Goal: Task Accomplishment & Management: Use online tool/utility

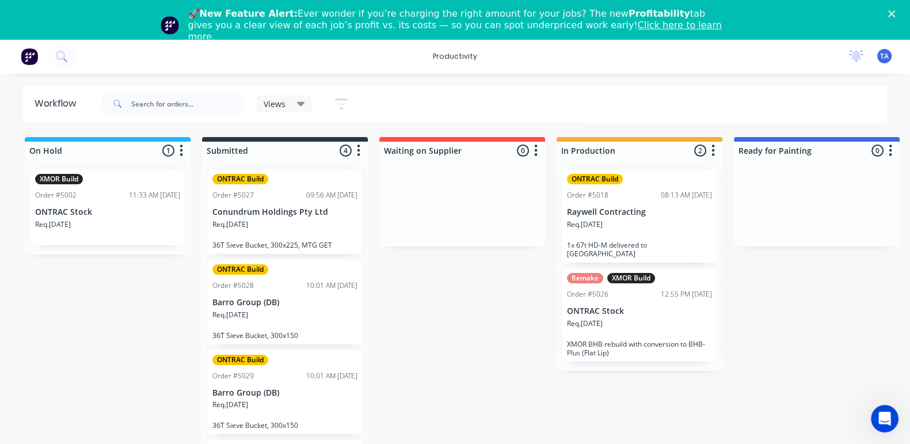
click at [493, 362] on div "On Hold 1 Sort By Created date Required date Order number Customer name Most re…" at bounding box center [700, 301] width 1419 height 329
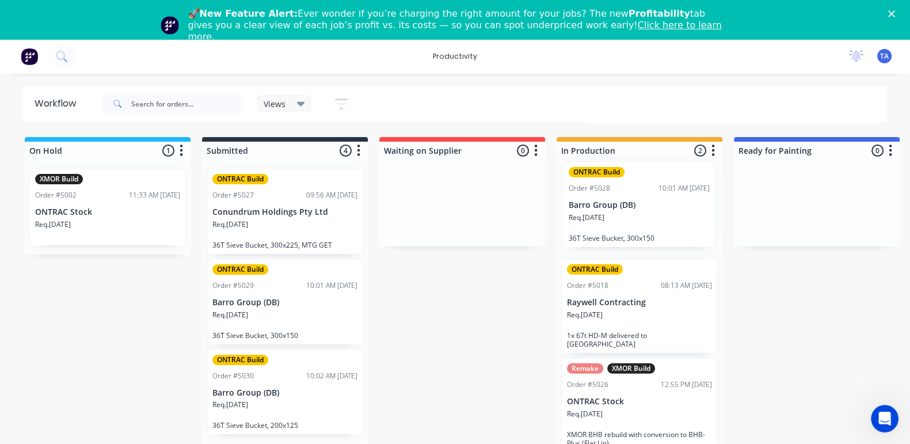
drag, startPoint x: 292, startPoint y: 298, endPoint x: 653, endPoint y: 203, distance: 372.6
click at [653, 203] on div "On Hold 1 Sort By Created date Required date Order number Customer name Most re…" at bounding box center [700, 301] width 1419 height 329
click at [645, 317] on div "Req. 29/07/25" at bounding box center [639, 320] width 145 height 20
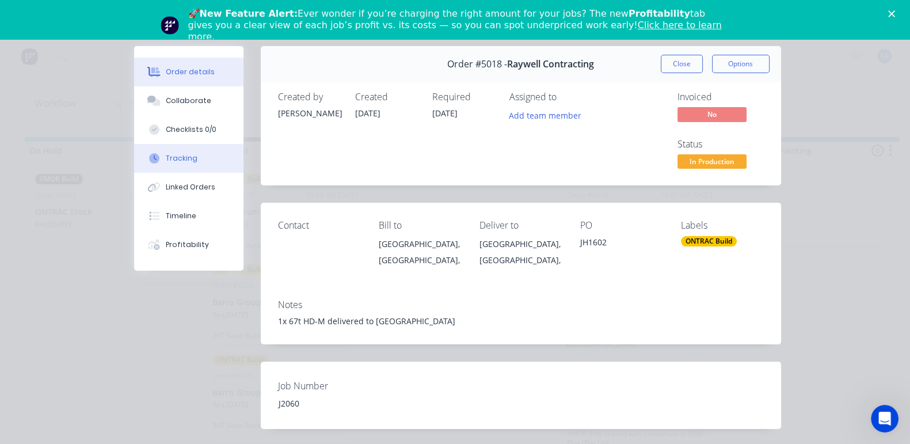
click at [166, 157] on div "Tracking" at bounding box center [182, 158] width 32 height 10
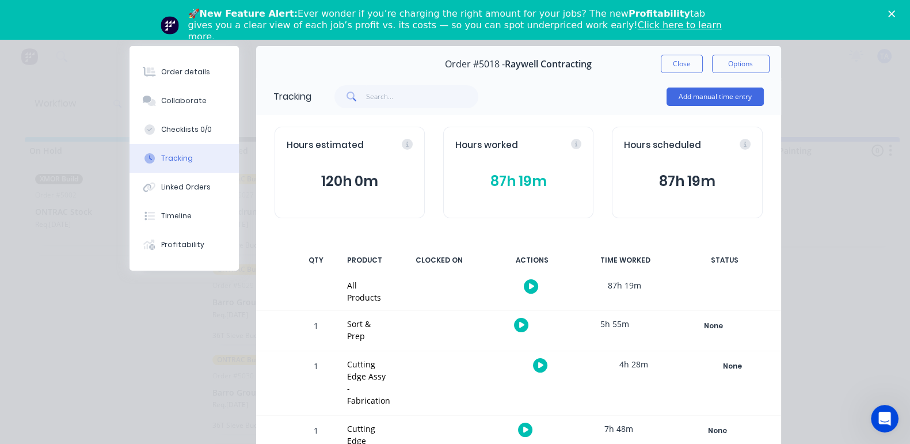
click at [502, 177] on button "87h 19m" at bounding box center [518, 181] width 126 height 22
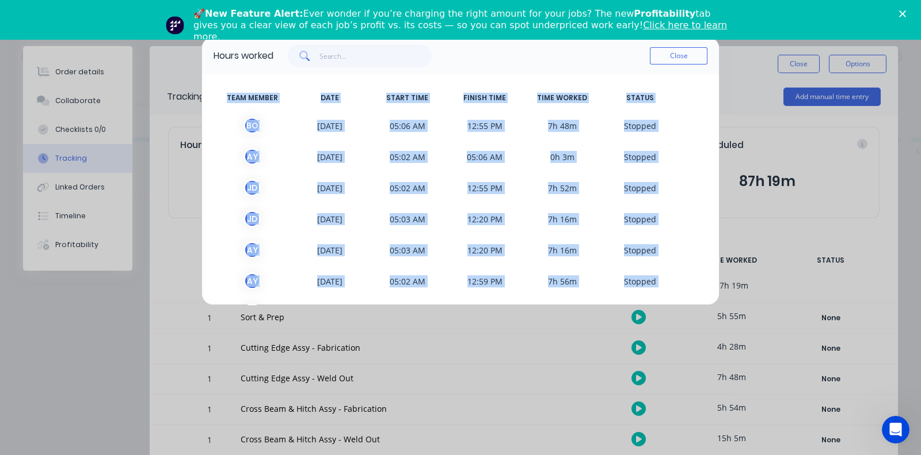
drag, startPoint x: 566, startPoint y: 279, endPoint x: 543, endPoint y: 66, distance: 213.6
click at [543, 66] on div "Hours worked Close TEAM MEMBER DATE START TIME FINISH TIME TIME WORKED STATUS B…" at bounding box center [460, 171] width 518 height 268
click at [679, 203] on div "J D 29/08/2025 05:03 AM 12:20 PM 7h 16m S topped" at bounding box center [461, 218] width 494 height 31
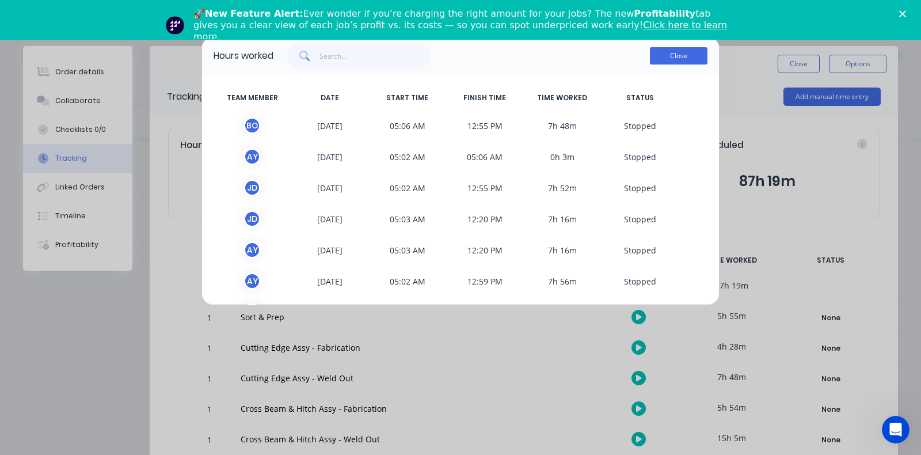
click at [655, 56] on button "Close" at bounding box center [679, 55] width 58 height 17
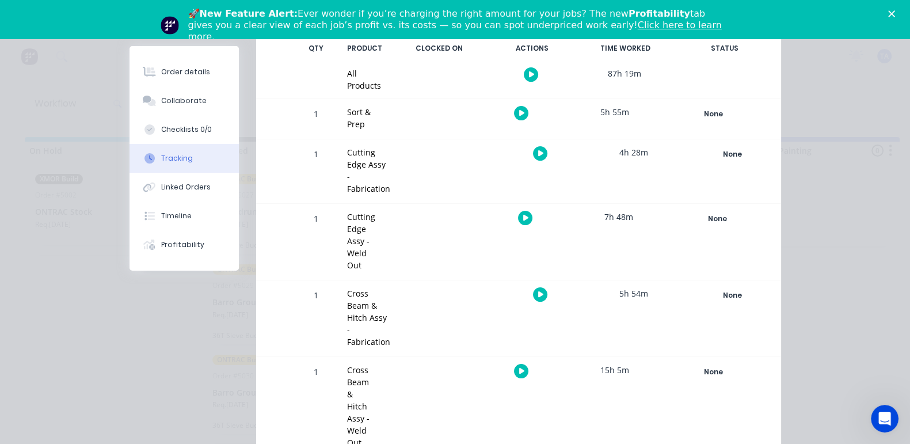
scroll to position [216, 0]
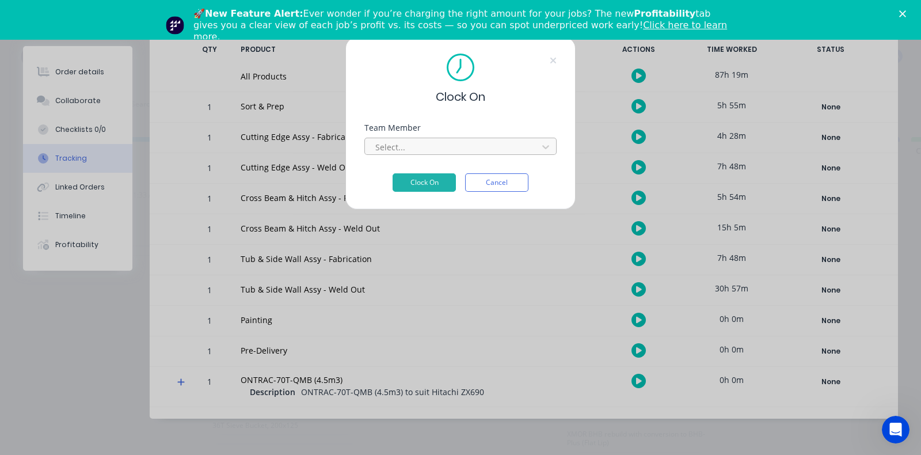
click at [416, 147] on div at bounding box center [453, 147] width 158 height 14
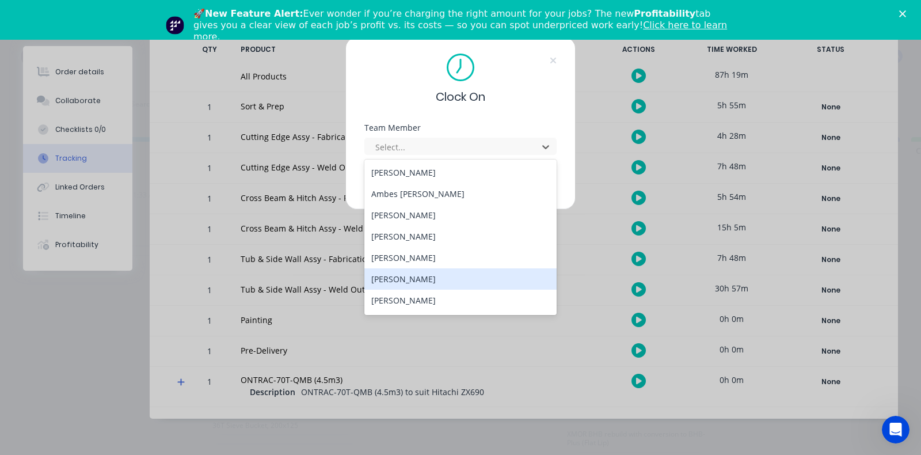
drag, startPoint x: 418, startPoint y: 274, endPoint x: 414, endPoint y: 237, distance: 37.0
click at [418, 273] on div "Jack Dixon" at bounding box center [460, 278] width 192 height 21
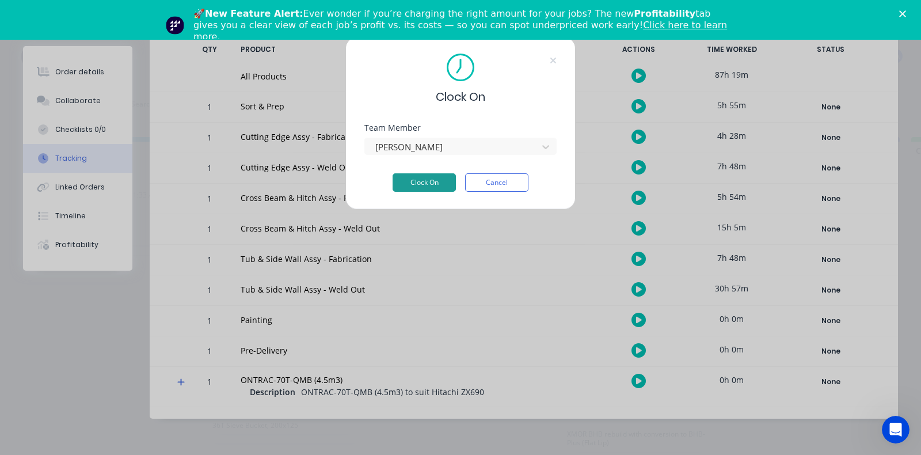
click at [411, 176] on button "Clock On" at bounding box center [424, 182] width 63 height 18
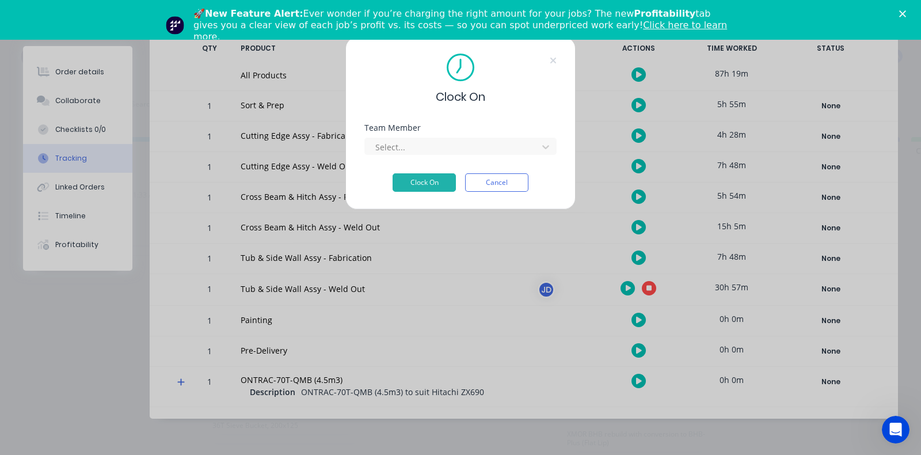
click at [412, 136] on div "Select..." at bounding box center [460, 145] width 192 height 20
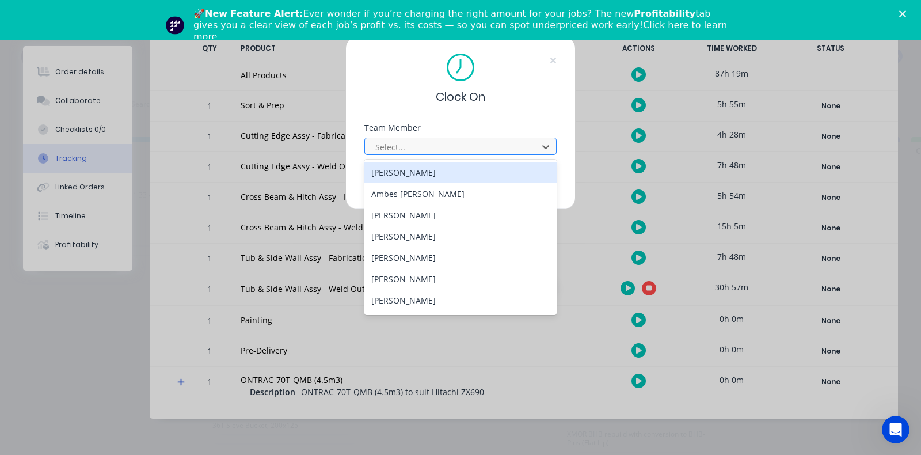
click at [412, 144] on div at bounding box center [453, 147] width 158 height 14
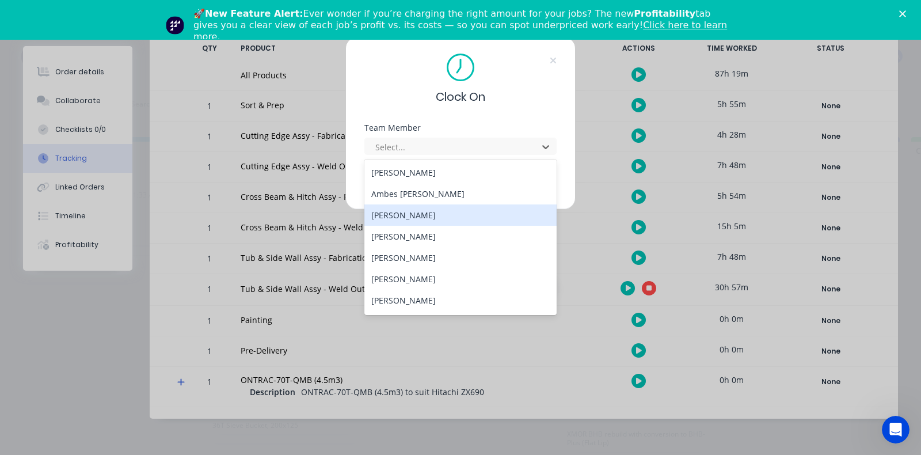
click at [416, 217] on div "Brian Osorio" at bounding box center [460, 214] width 192 height 21
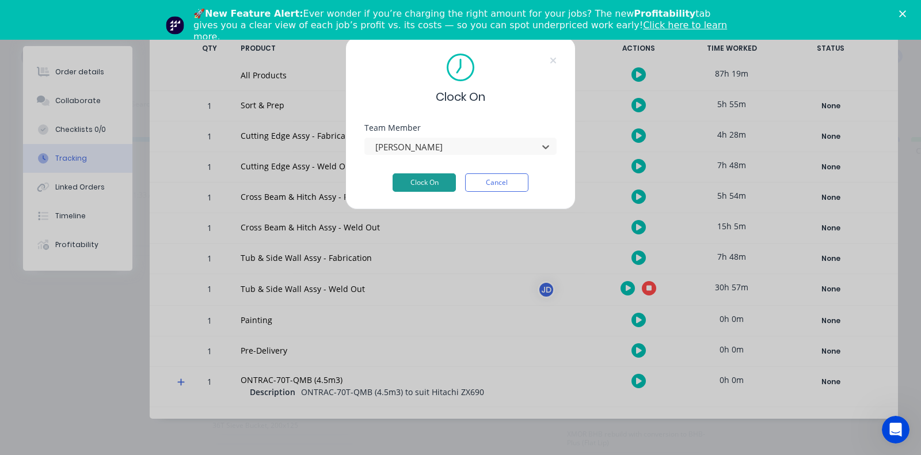
click at [425, 183] on button "Clock On" at bounding box center [424, 182] width 63 height 18
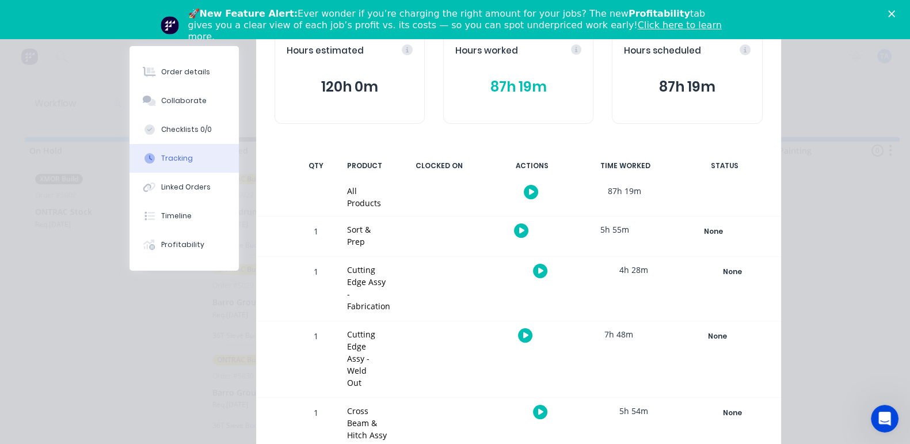
scroll to position [0, 0]
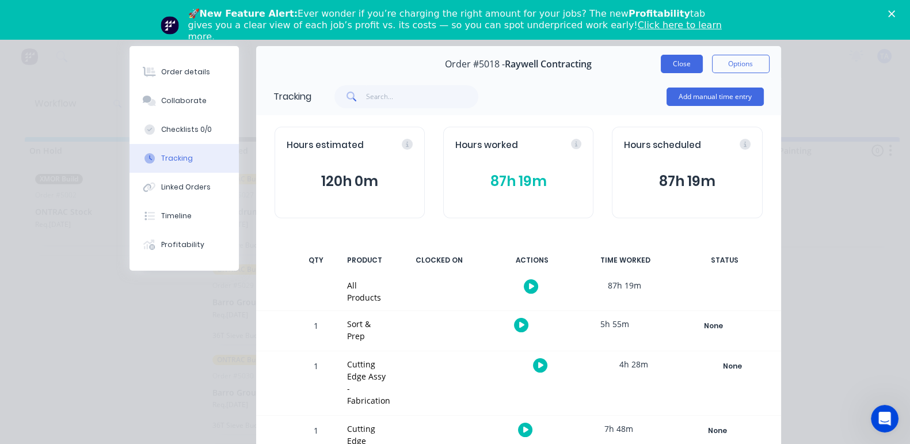
click at [703, 61] on button "Close" at bounding box center [682, 64] width 42 height 18
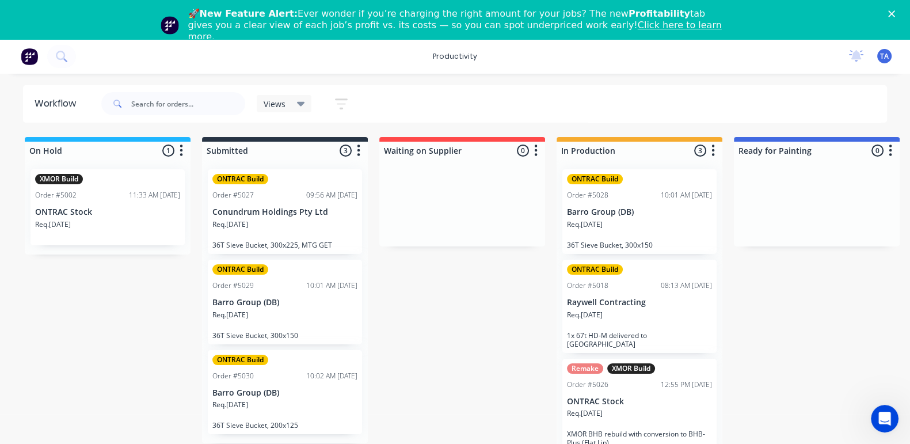
click at [642, 409] on div "Req. 26/08/25" at bounding box center [639, 418] width 145 height 20
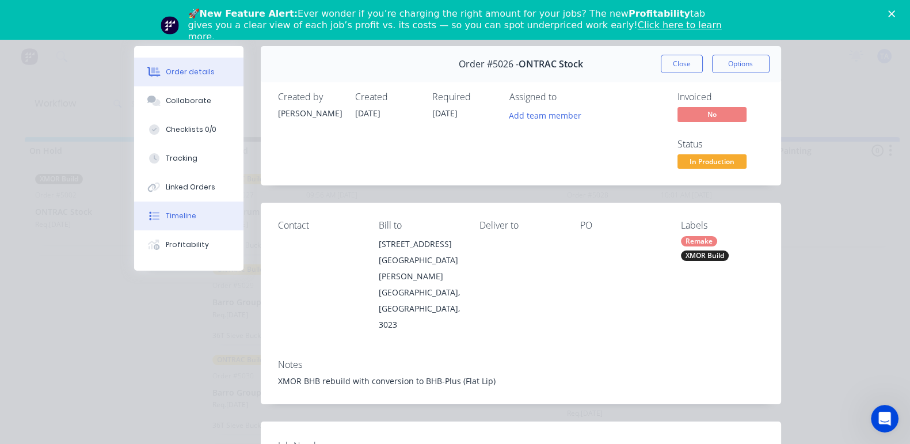
click at [166, 216] on div "Timeline" at bounding box center [181, 216] width 31 height 10
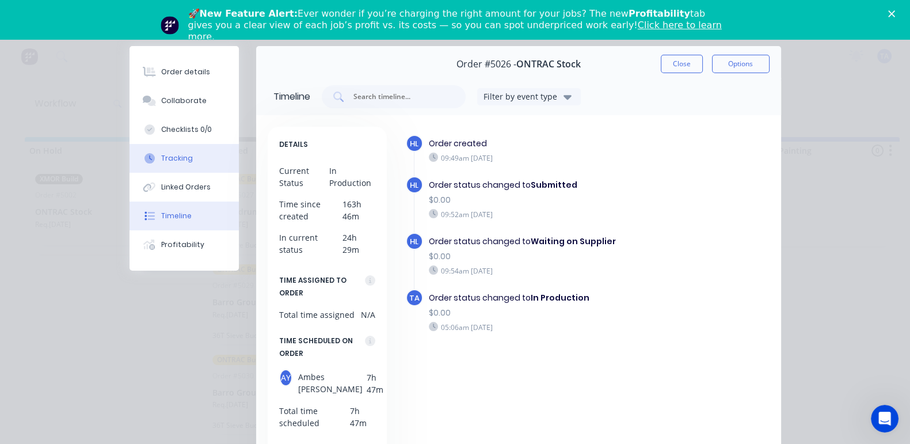
click at [161, 162] on div "Tracking" at bounding box center [177, 158] width 32 height 10
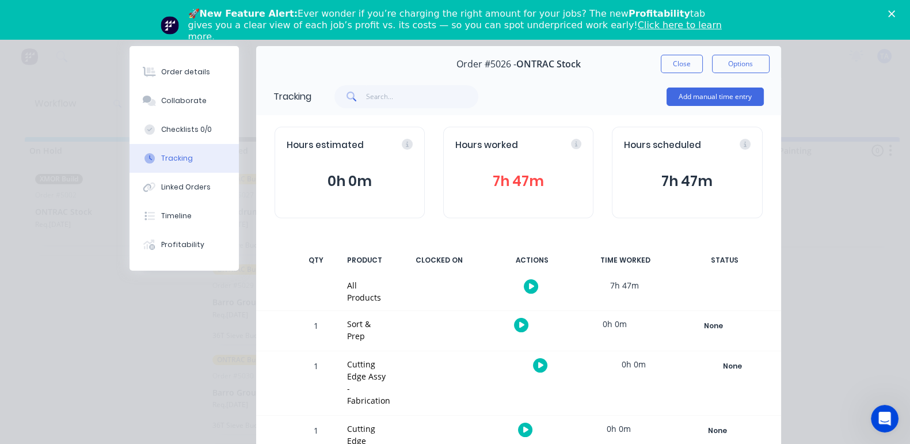
click at [574, 283] on div at bounding box center [531, 286] width 86 height 28
click at [535, 289] on icon "button" at bounding box center [532, 286] width 6 height 7
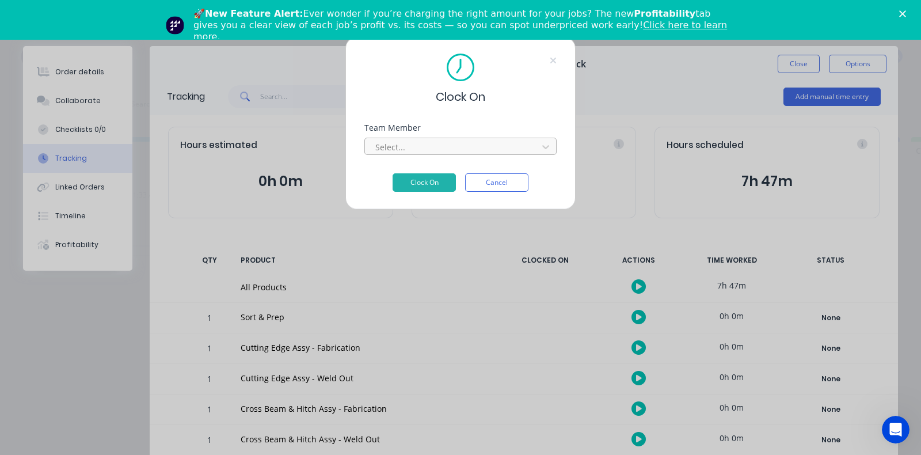
click at [449, 148] on div at bounding box center [453, 147] width 158 height 14
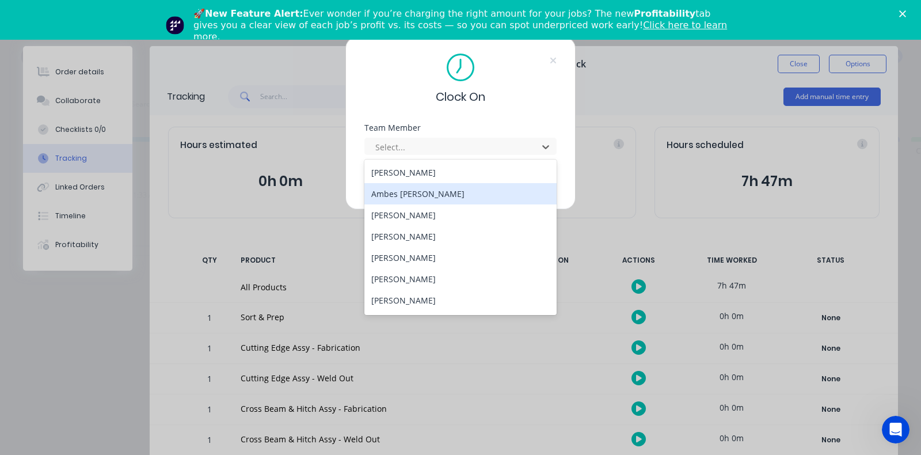
click at [417, 194] on div "Ambes Yosief" at bounding box center [460, 193] width 192 height 21
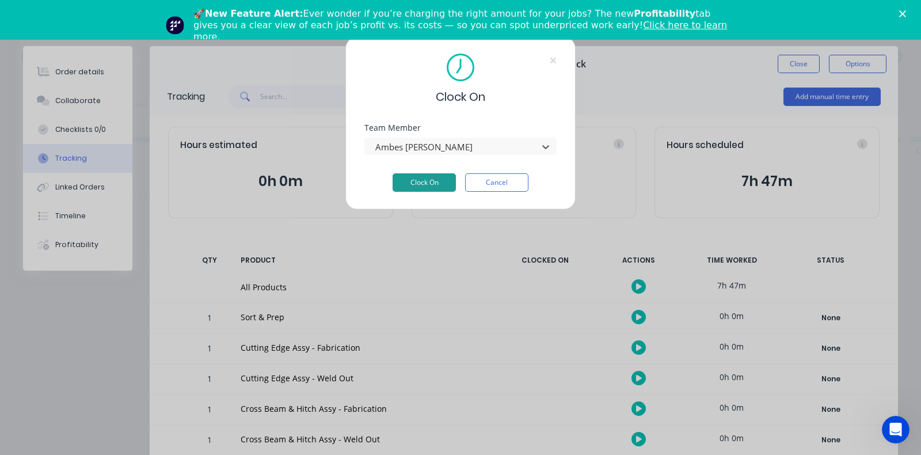
click at [426, 183] on button "Clock On" at bounding box center [424, 182] width 63 height 18
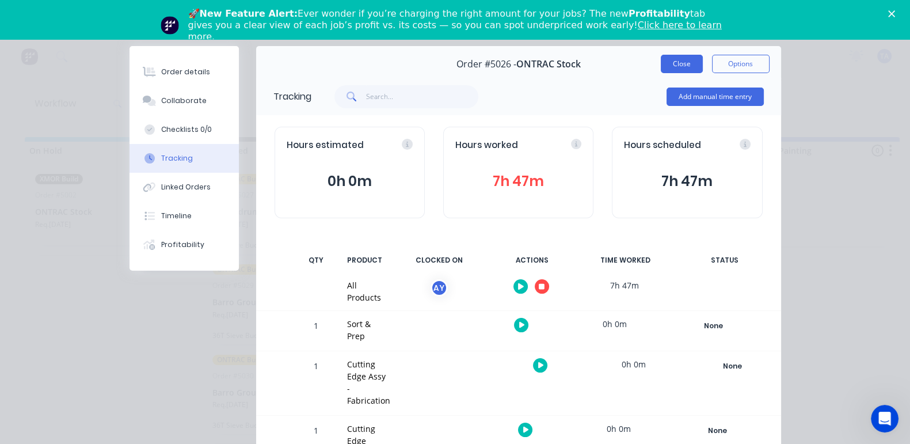
drag, startPoint x: 771, startPoint y: 62, endPoint x: 752, endPoint y: 92, distance: 35.0
click at [703, 63] on button "Close" at bounding box center [682, 64] width 42 height 18
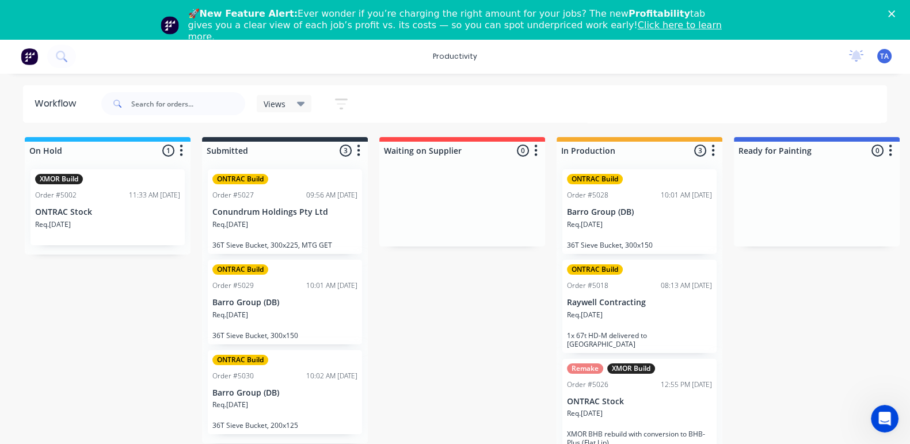
click at [633, 310] on div "Req. 29/07/25" at bounding box center [639, 320] width 145 height 20
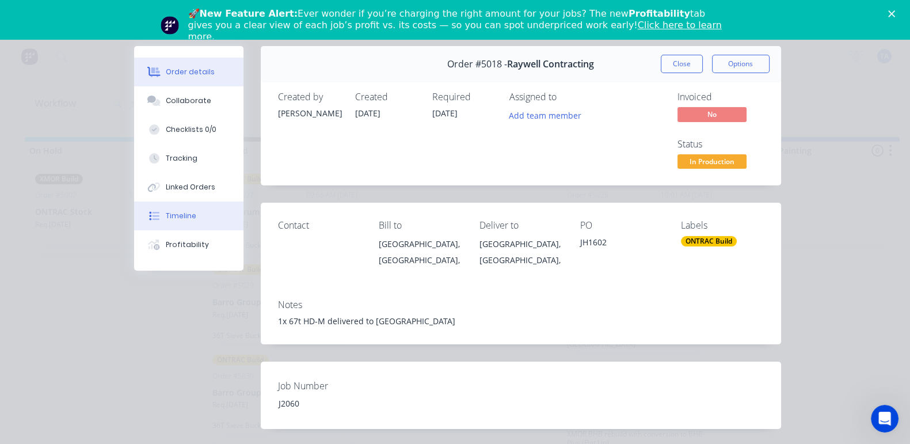
click at [166, 215] on div "Timeline" at bounding box center [181, 216] width 31 height 10
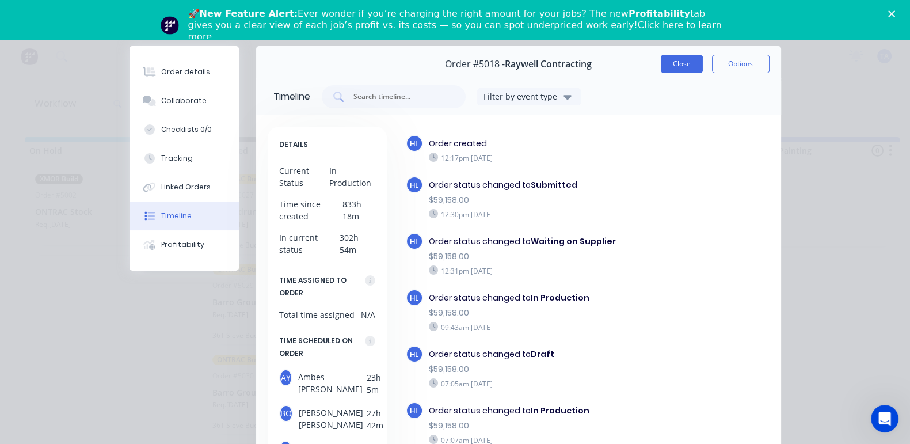
click at [703, 60] on button "Close" at bounding box center [682, 64] width 42 height 18
